Goal: Find contact information: Find contact information

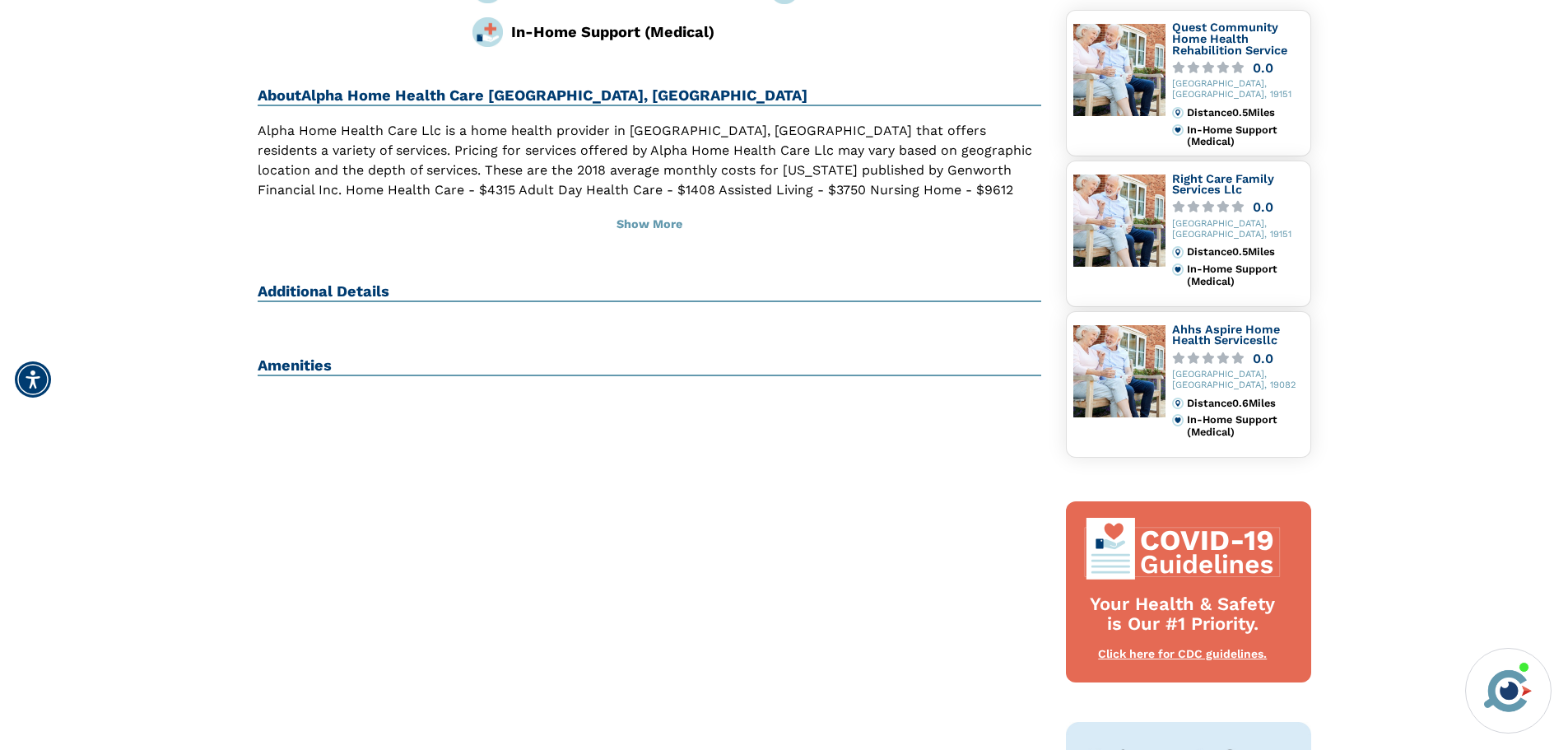
scroll to position [247, 0]
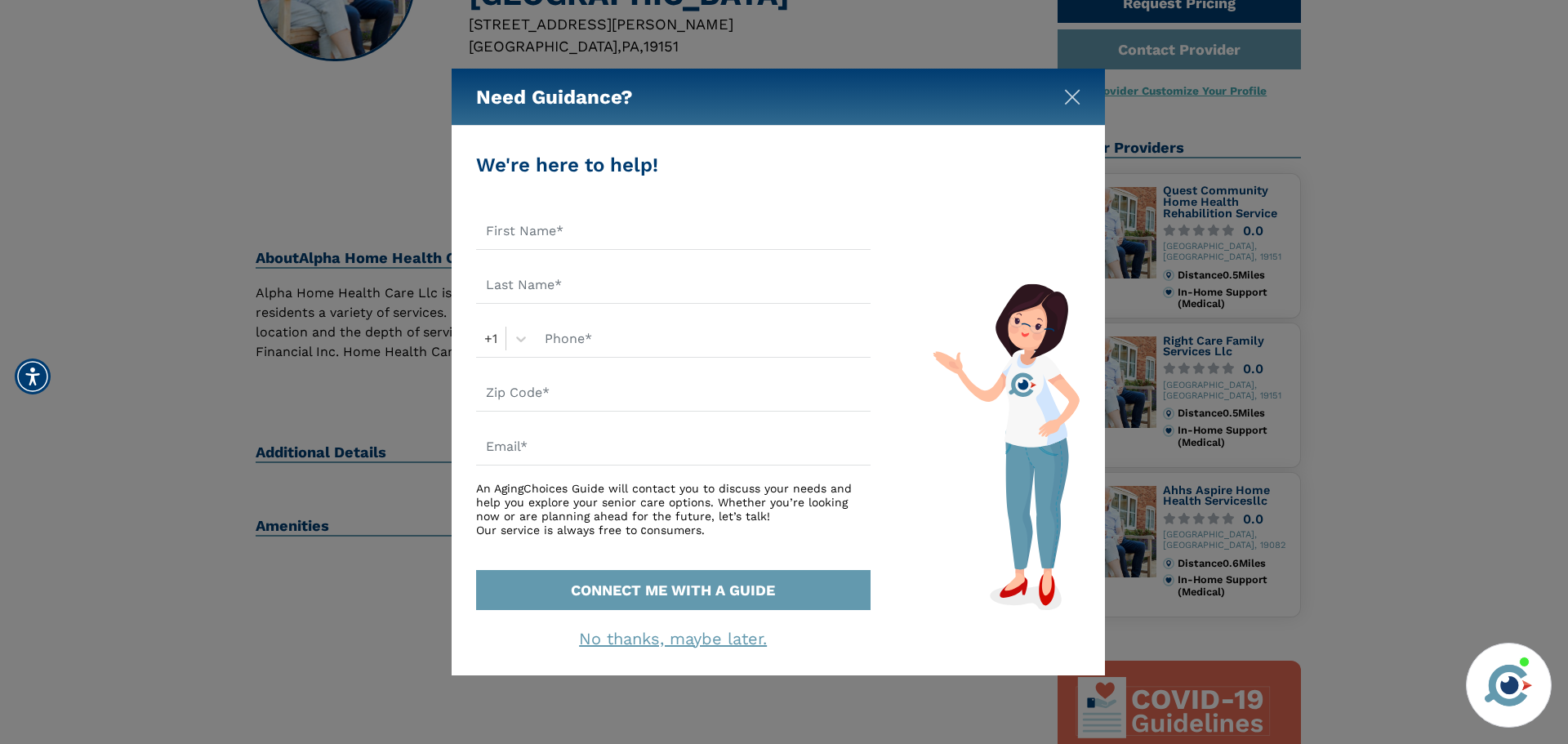
click at [1068, 104] on img "Close" at bounding box center [1072, 97] width 16 height 16
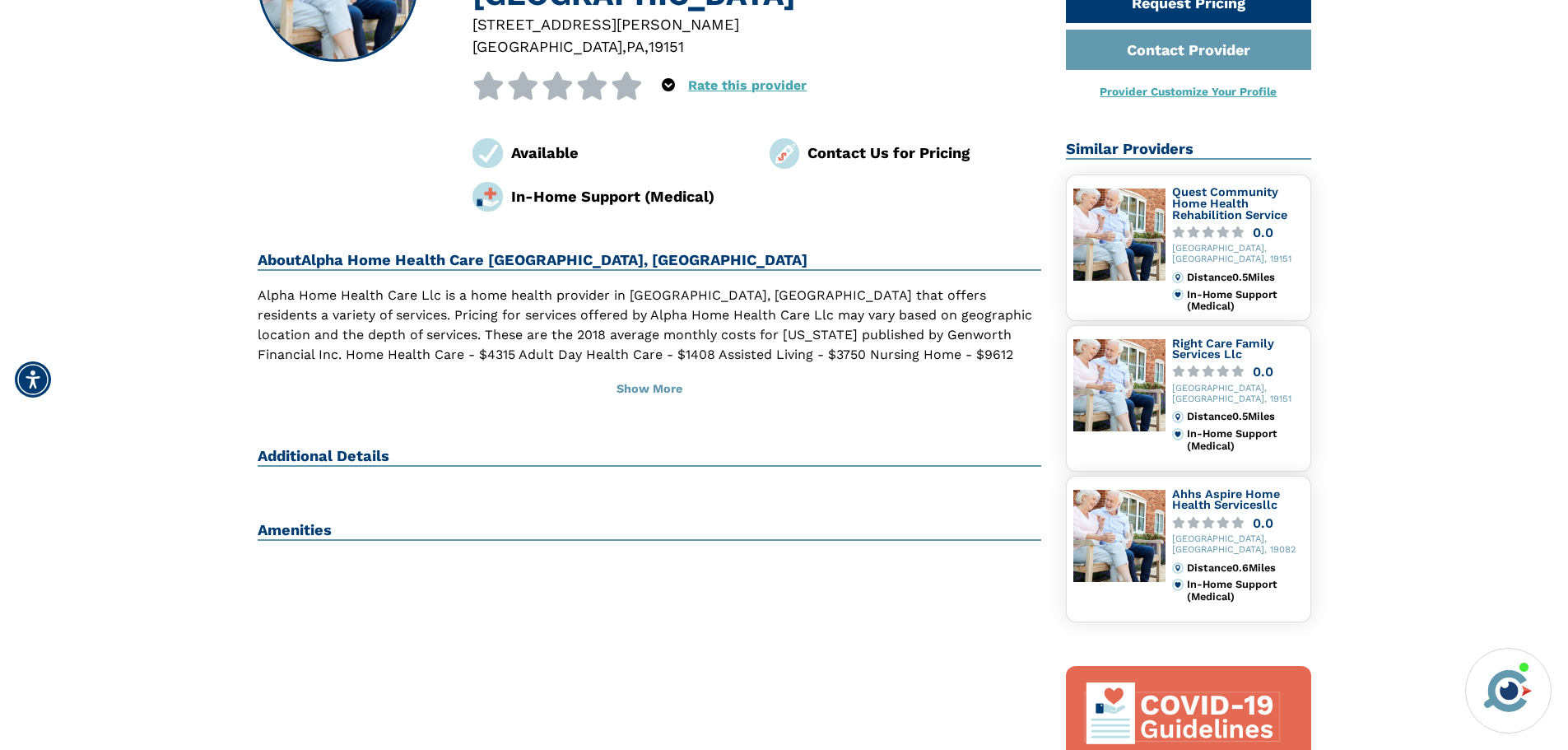
scroll to position [0, 0]
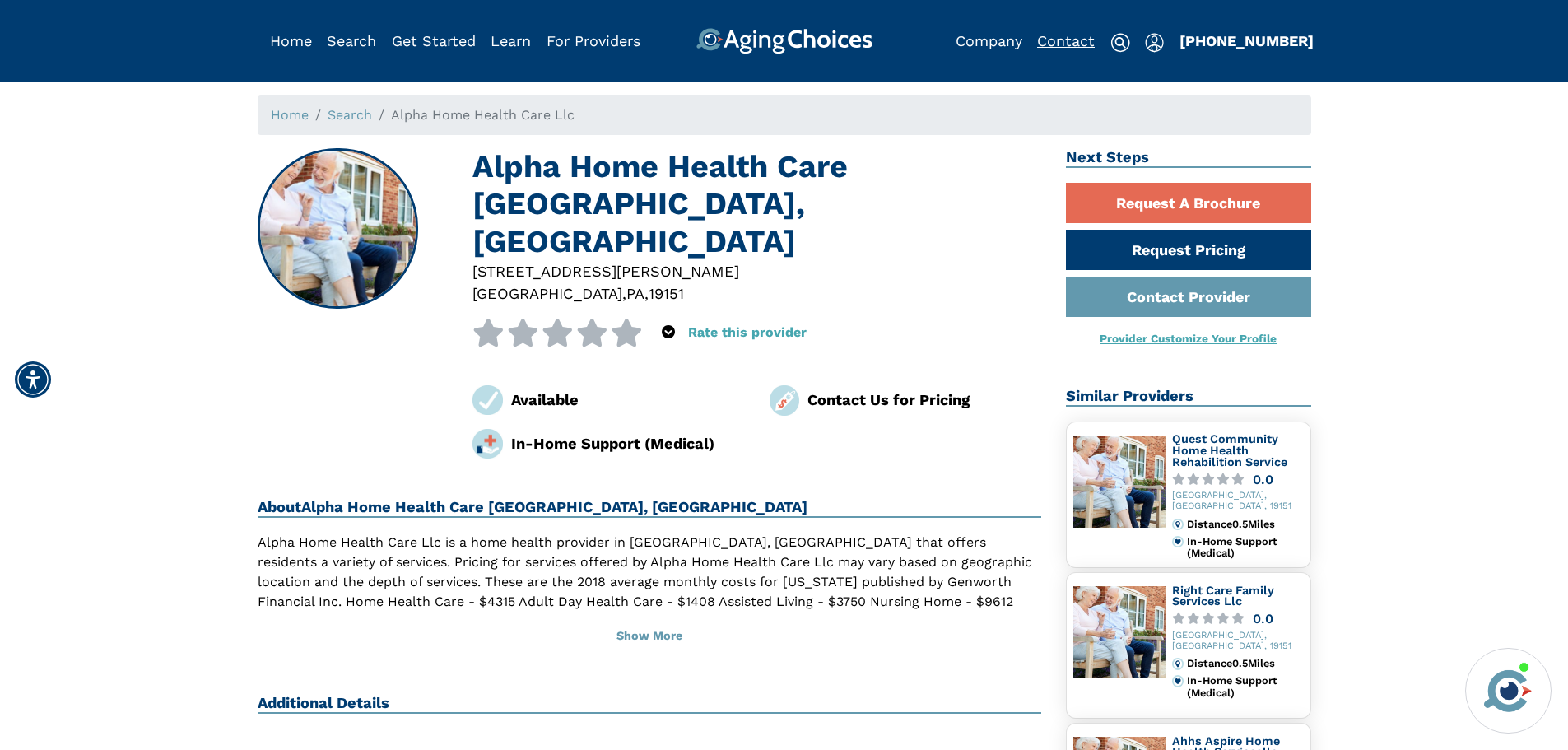
click at [1065, 32] on link "Contact" at bounding box center [1066, 40] width 58 height 17
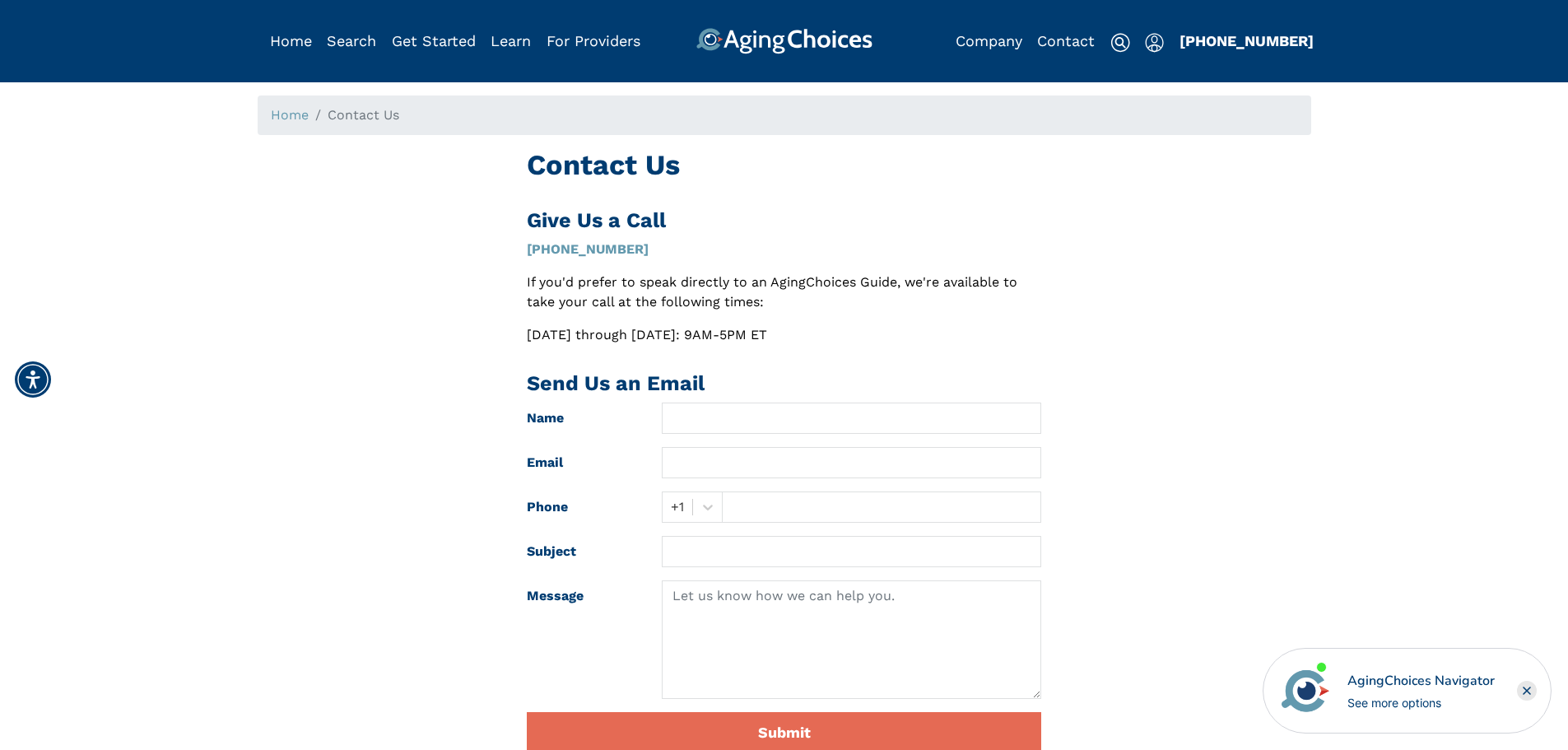
click at [1319, 39] on div "Home Search Browse Get Started Learn For Providers Company Contact Sign In Sign…" at bounding box center [784, 27] width 1568 height 54
click at [1338, 39] on div "Home Search Browse Get Started Learn For Providers Company Contact Sign In Sign…" at bounding box center [784, 27] width 1568 height 54
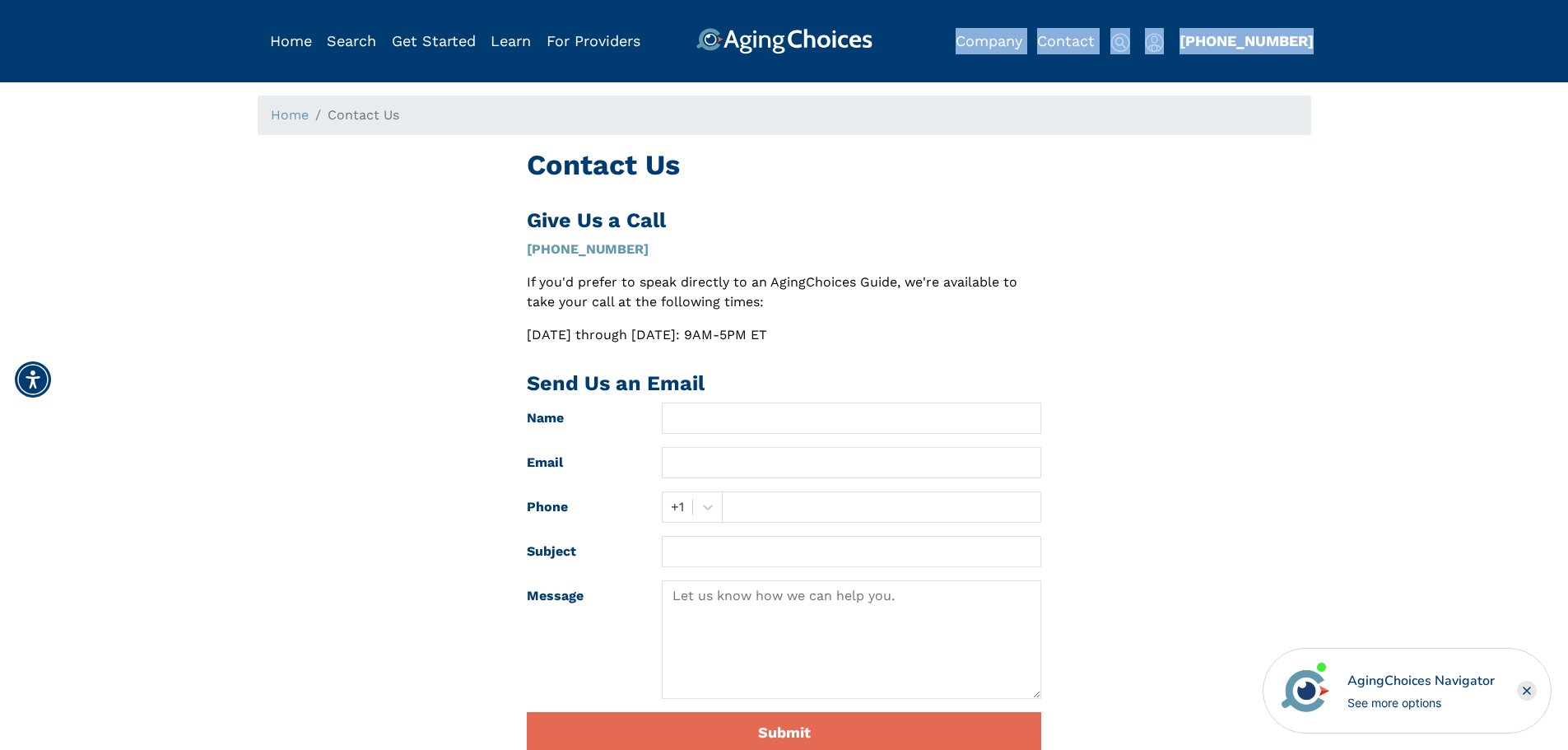
drag, startPoint x: 1176, startPoint y: 42, endPoint x: 1293, endPoint y: 42, distance: 117.0
click at [1293, 42] on div "Company Contact Sign In Sign Up Get Started Why AgingChoices How it Works Learn…" at bounding box center [1126, 41] width 343 height 27
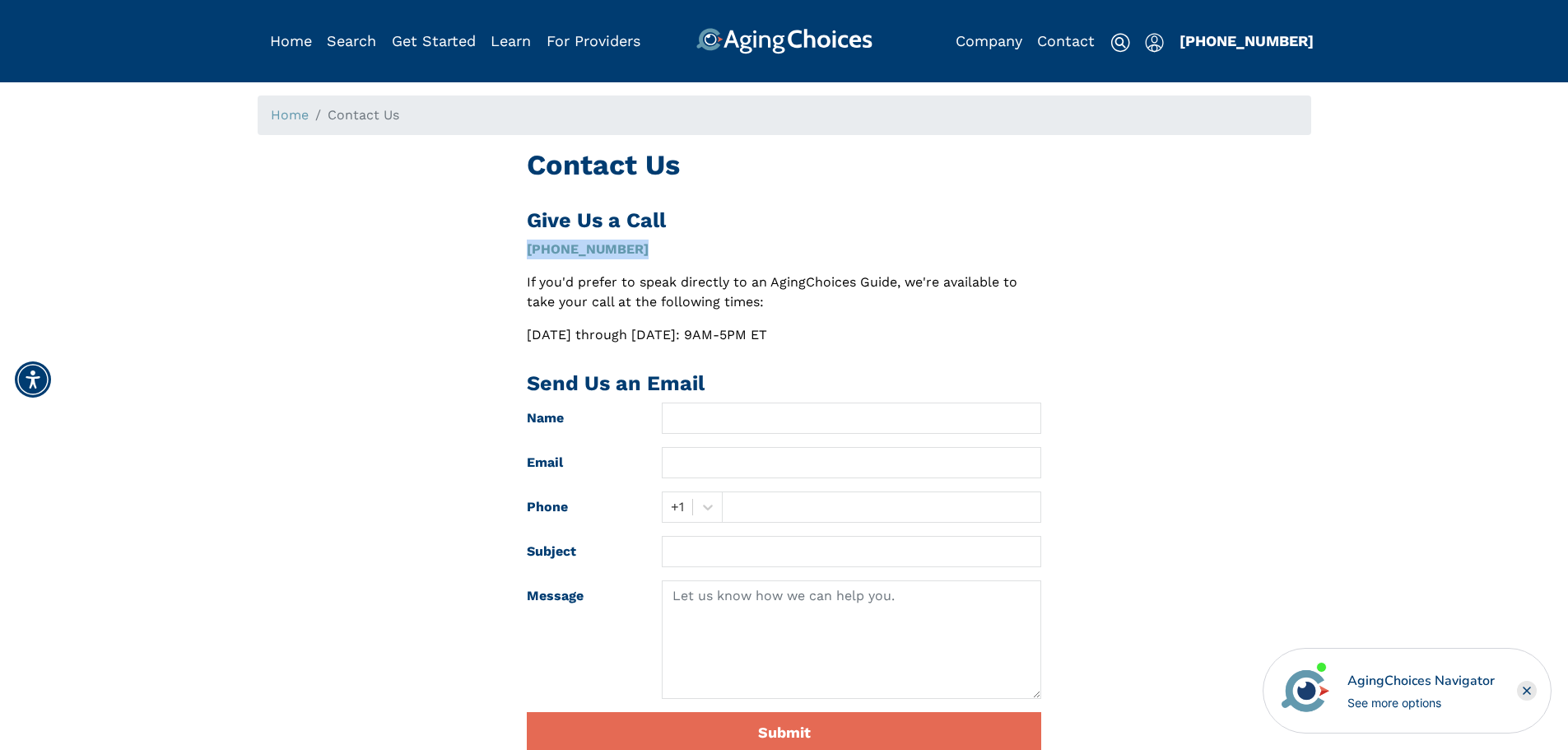
drag, startPoint x: 509, startPoint y: 248, endPoint x: 642, endPoint y: 250, distance: 133.0
click at [642, 250] on div "Contact Us Give Us a Call (855) 490-0180 If you'd prefer to speak directly to a…" at bounding box center [784, 457] width 1078 height 617
copy link "[PHONE_NUMBER]"
